Goal: Information Seeking & Learning: Find specific fact

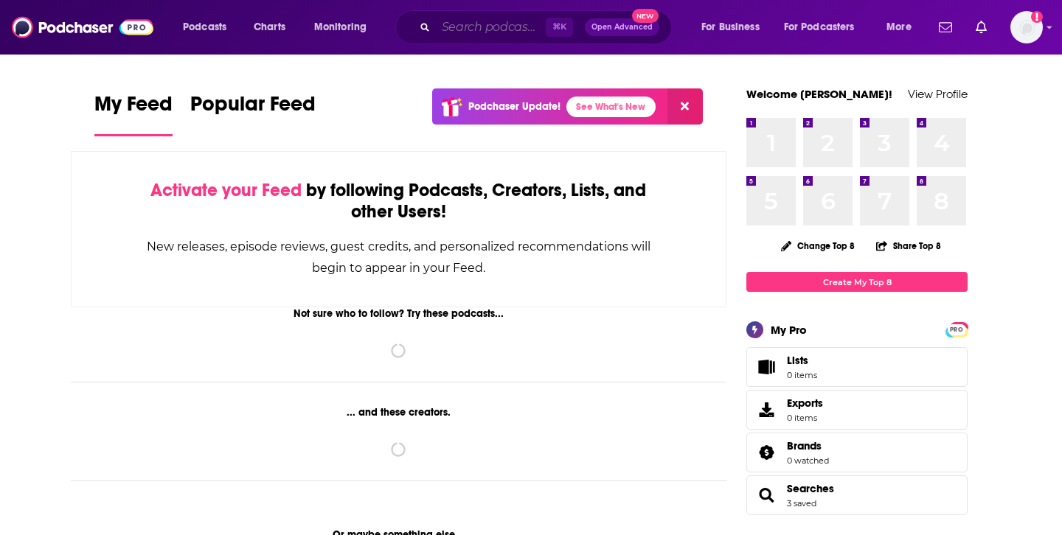
click at [501, 29] on input "Search podcasts, credits, & more..." at bounding box center [491, 27] width 110 height 24
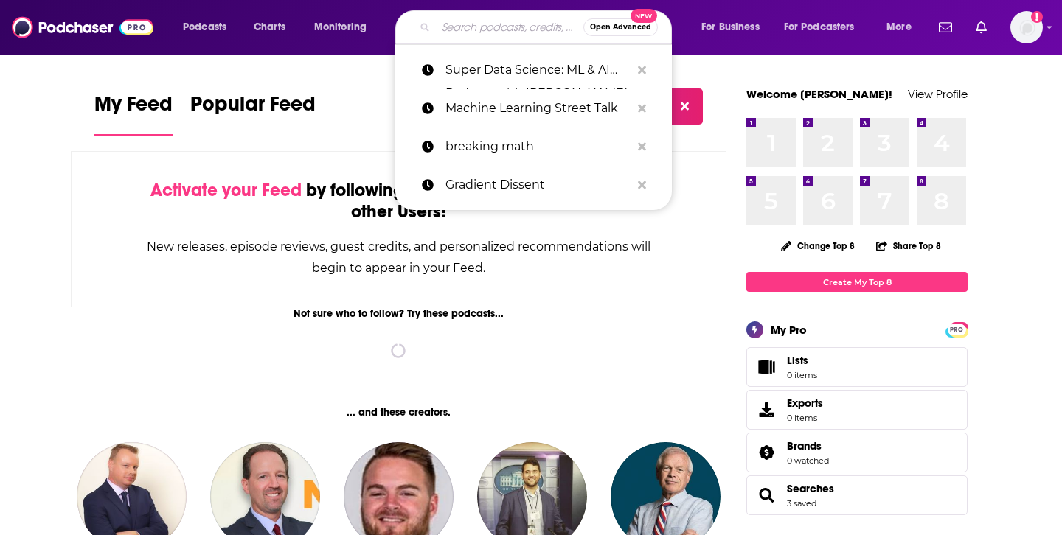
paste input "Cyber Security Headlines Podcast"
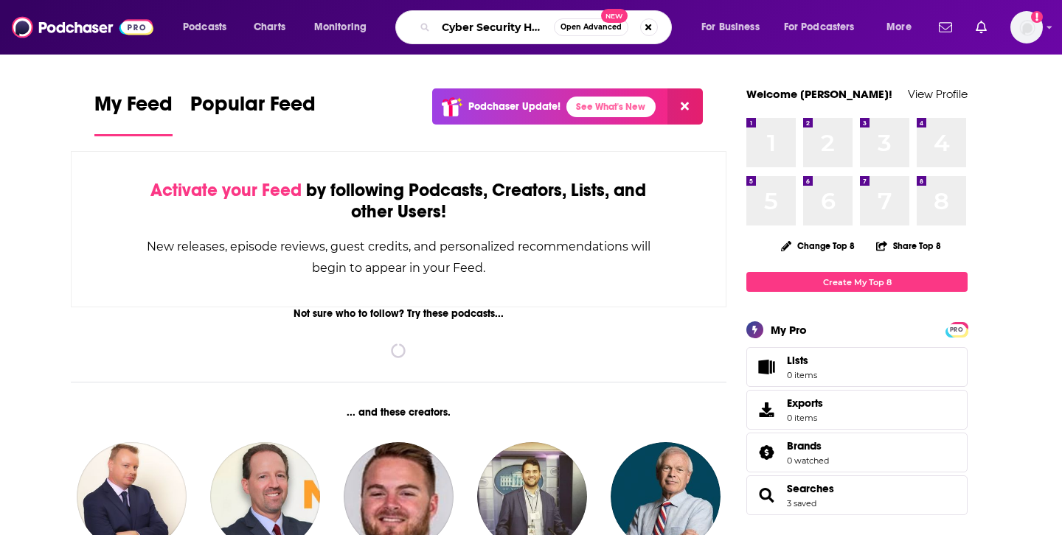
scroll to position [0, 77]
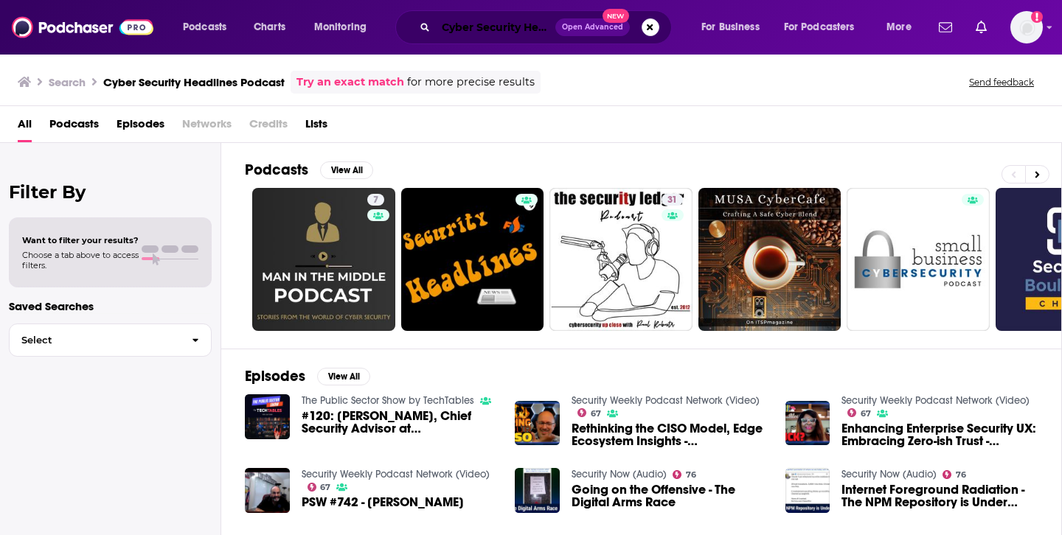
click at [509, 23] on input "Cyber Security Headlines Podcast" at bounding box center [495, 27] width 119 height 24
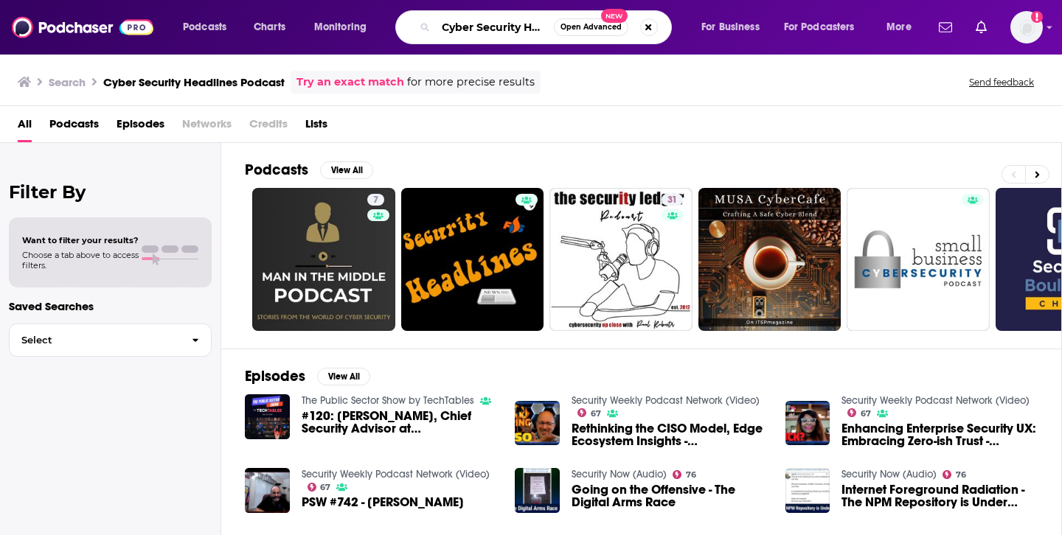
click at [533, 26] on input "Cyber Security Headlines Podcast" at bounding box center [495, 27] width 118 height 24
click at [537, 27] on input "Cyber Security Headlines Podcast" at bounding box center [495, 27] width 118 height 24
type input "Cyber Security Headlines"
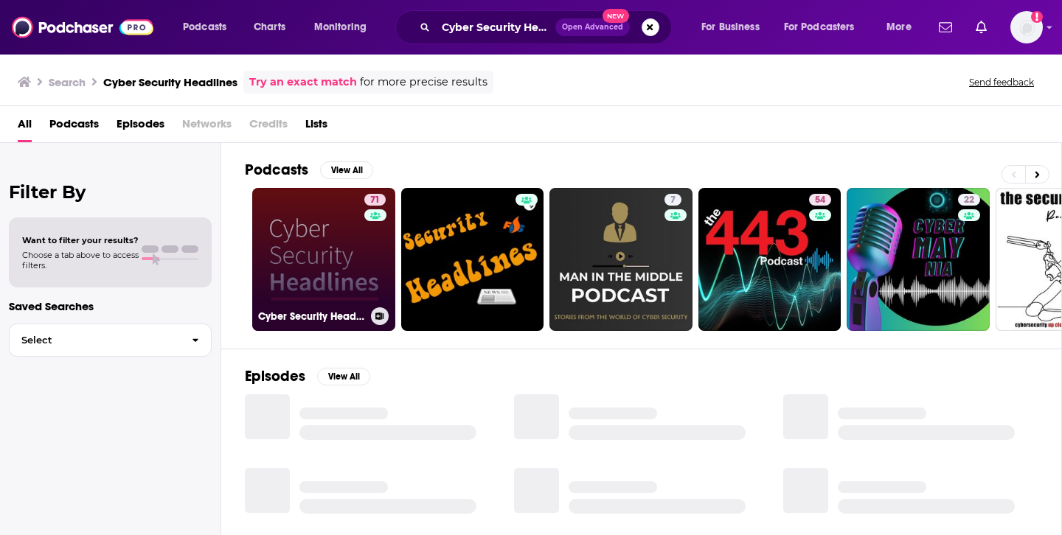
click at [310, 265] on link "71 Cyber Security Headlines" at bounding box center [323, 259] width 143 height 143
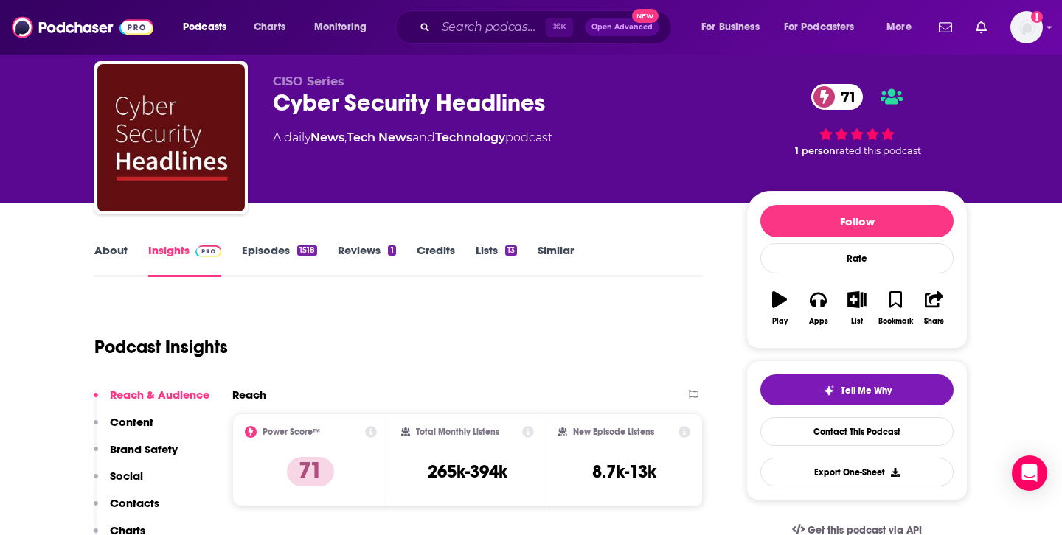
click at [138, 498] on p "Contacts" at bounding box center [134, 503] width 49 height 14
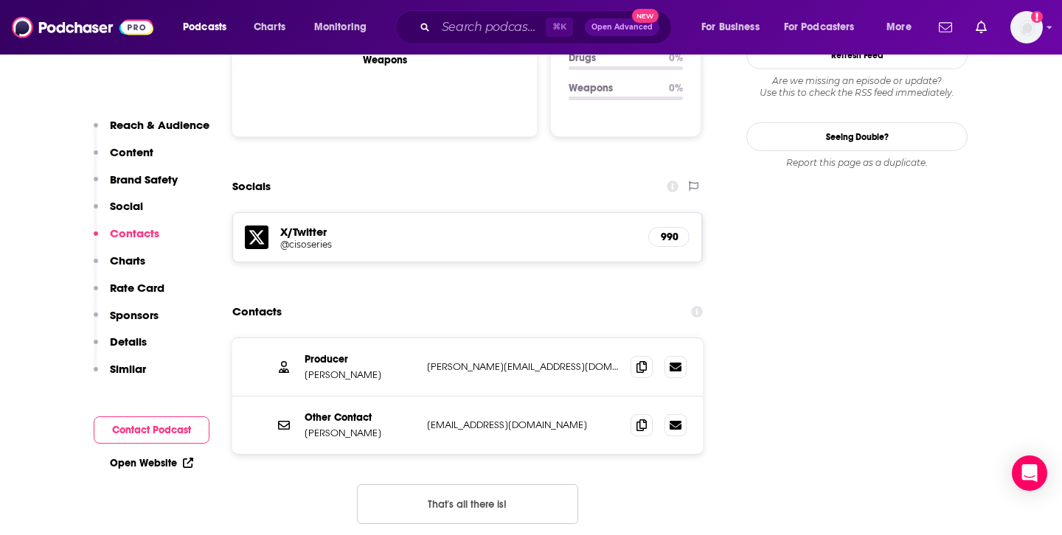
scroll to position [1601, 0]
